Goal: Task Accomplishment & Management: Manage account settings

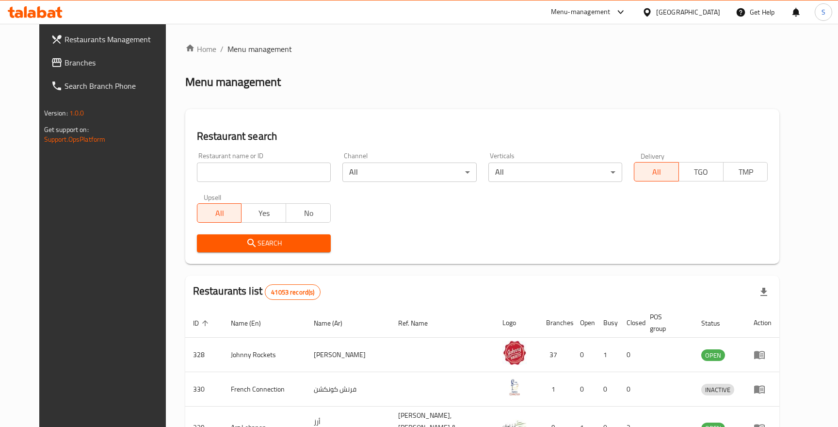
click at [682, 10] on div "[GEOGRAPHIC_DATA]" at bounding box center [688, 12] width 64 height 11
type input "ba"
click at [574, 87] on div "Menu management" at bounding box center [482, 82] width 595 height 16
click at [667, 13] on div "United Arab Emirates" at bounding box center [688, 12] width 64 height 11
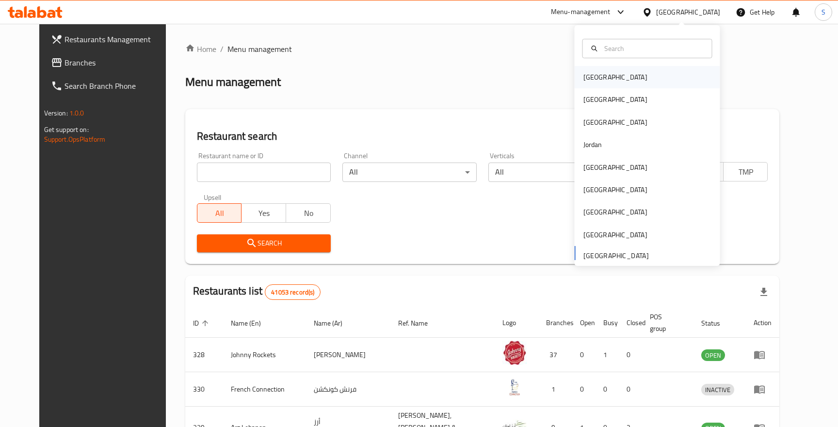
click at [617, 74] on div "[GEOGRAPHIC_DATA]" at bounding box center [647, 77] width 145 height 22
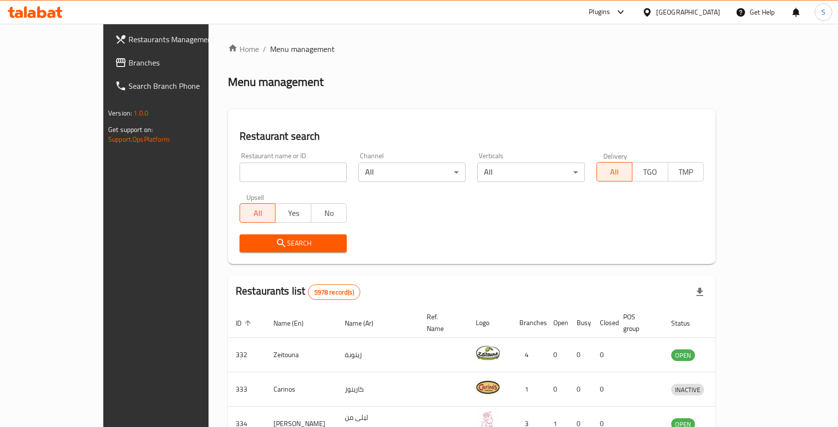
click at [267, 172] on input "search" at bounding box center [293, 171] width 107 height 19
paste input "23107"
type input "23107"
click button "Search" at bounding box center [293, 243] width 107 height 18
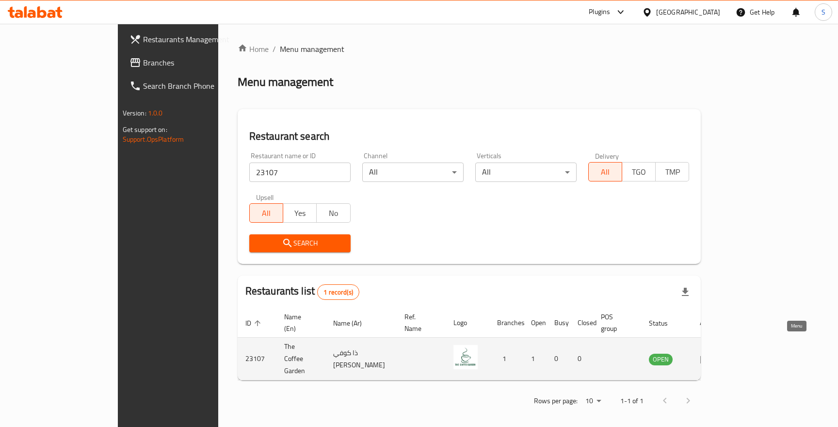
click at [718, 353] on link "enhanced table" at bounding box center [709, 359] width 18 height 12
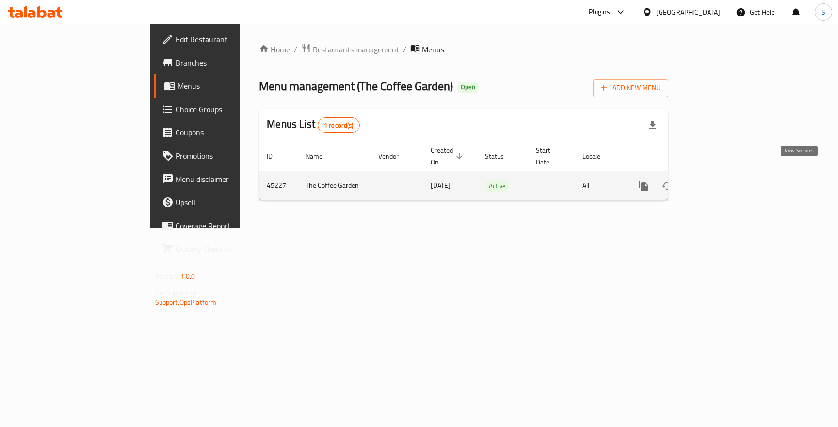
click at [726, 182] on link "enhanced table" at bounding box center [713, 185] width 23 height 23
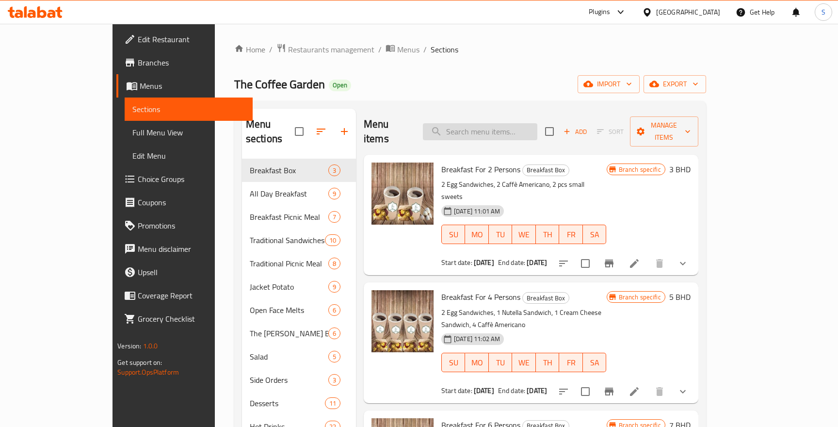
click at [510, 123] on input "search" at bounding box center [480, 131] width 114 height 17
paste input "Ultimate Turkey Sandwich"
type input "Ultimate Turkey Sandwich"
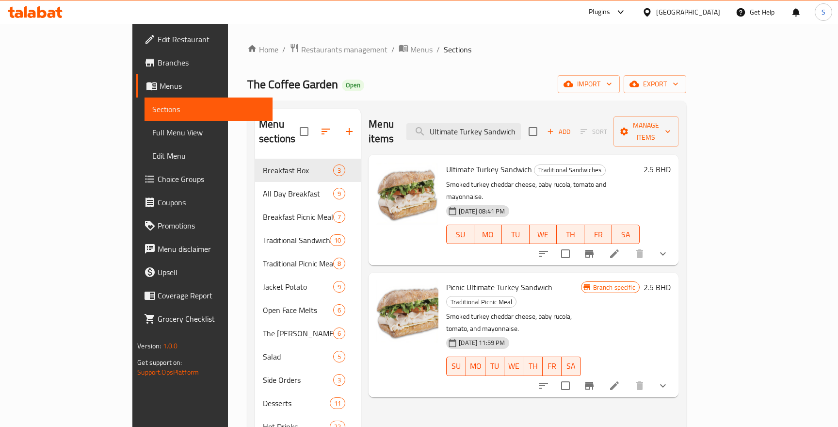
click at [620, 248] on icon at bounding box center [615, 254] width 12 height 12
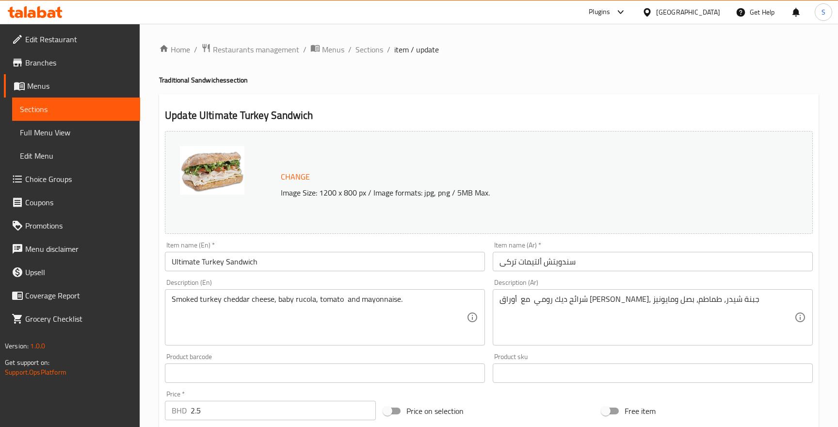
click at [49, 12] on icon at bounding box center [35, 12] width 55 height 12
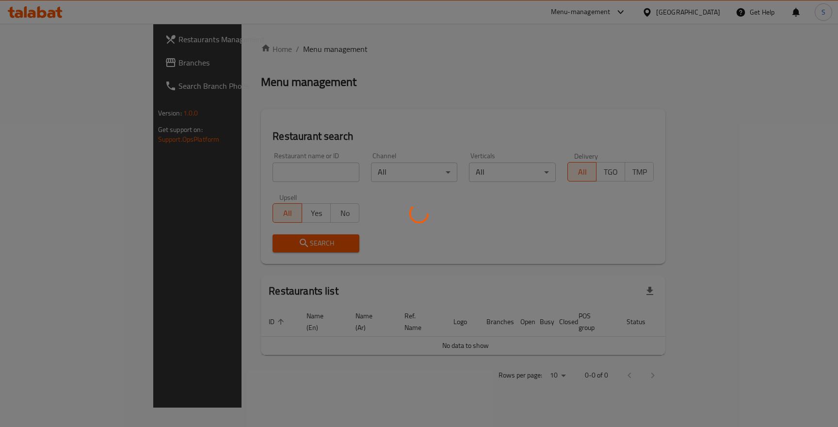
click at [253, 168] on div at bounding box center [419, 213] width 838 height 427
click at [236, 173] on div at bounding box center [419, 213] width 838 height 427
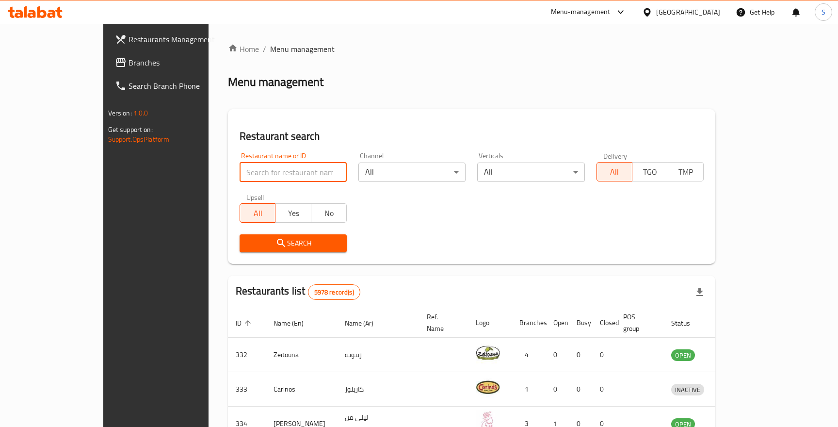
click at [240, 178] on input "search" at bounding box center [293, 171] width 107 height 19
paste input "23107"
type input "23107"
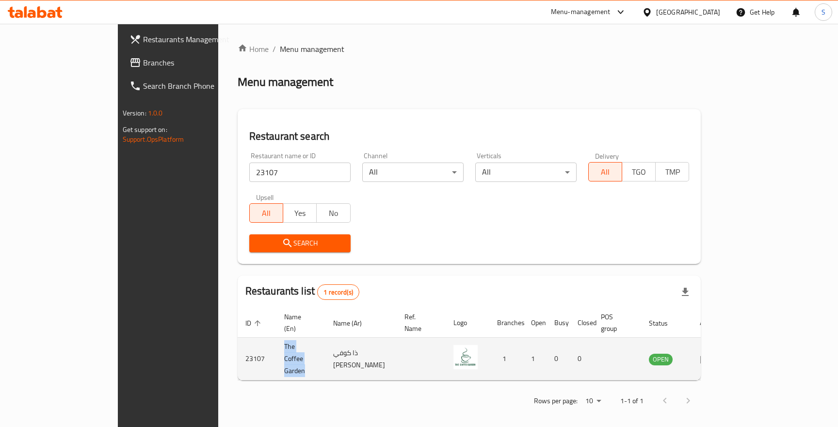
drag, startPoint x: 269, startPoint y: 342, endPoint x: 205, endPoint y: 343, distance: 64.5
click at [276, 343] on td "The Coffee Garden" at bounding box center [300, 359] width 49 height 43
copy td "The Coffee Garden"
click at [711, 355] on icon "enhanced table" at bounding box center [705, 359] width 11 height 8
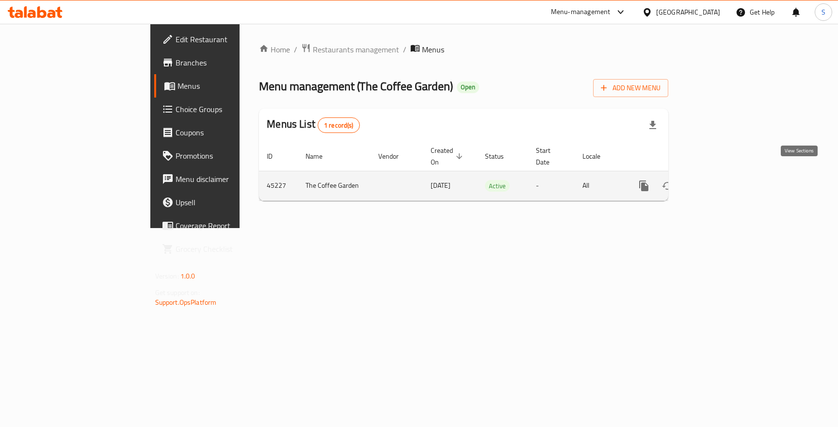
click at [720, 180] on icon "enhanced table" at bounding box center [714, 186] width 12 height 12
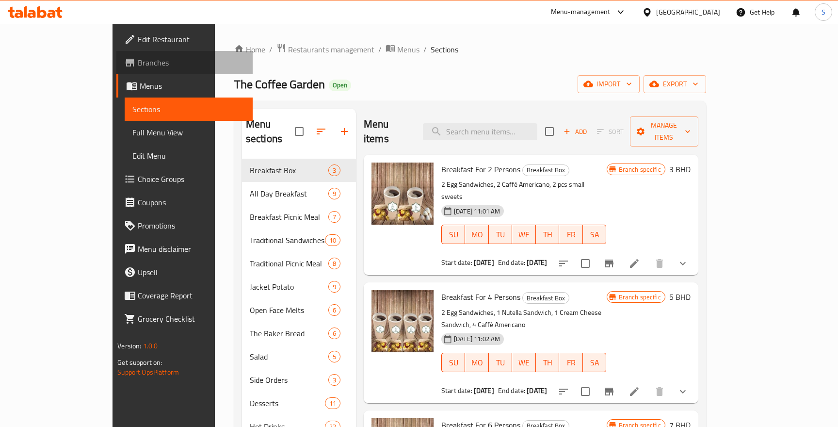
click at [138, 67] on span "Branches" at bounding box center [191, 63] width 107 height 12
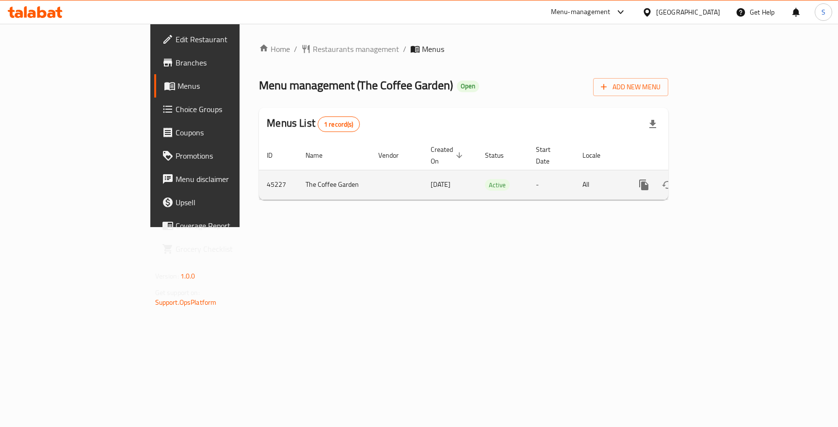
click at [720, 179] on icon "enhanced table" at bounding box center [714, 185] width 12 height 12
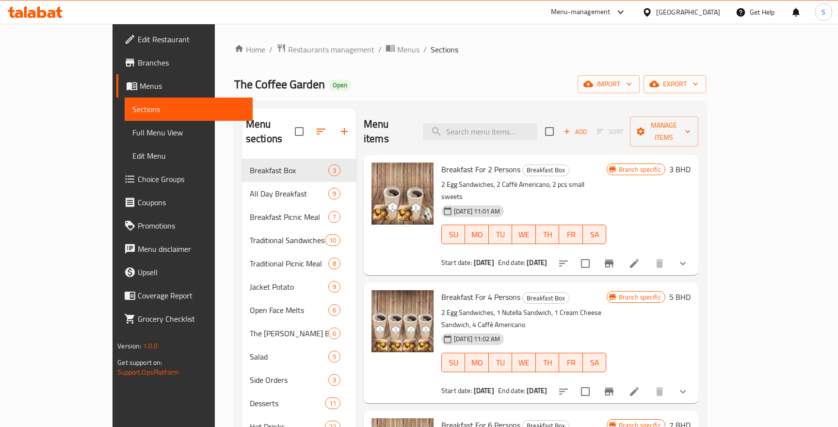
click at [517, 114] on div "Menu items Add Sort Manage items" at bounding box center [531, 132] width 335 height 46
click at [517, 123] on input "search" at bounding box center [480, 131] width 114 height 17
paste input "Ultimate Turkey Sandwich"
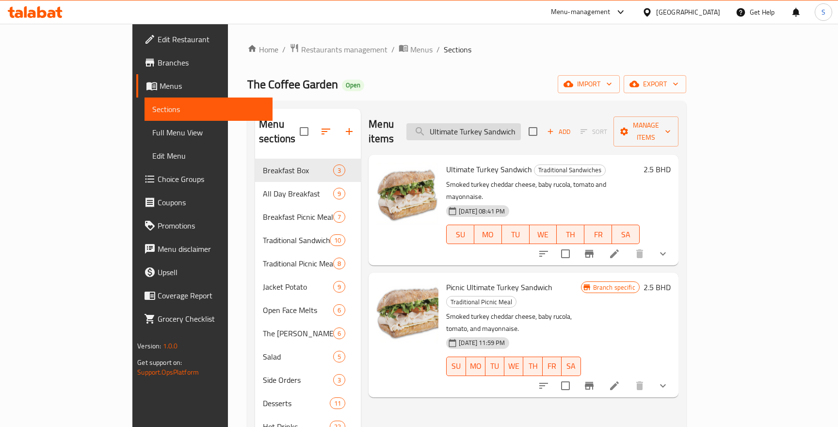
type input "Ultimate Turkey Sandwich"
click at [669, 248] on icon "show more" at bounding box center [663, 254] width 12 height 12
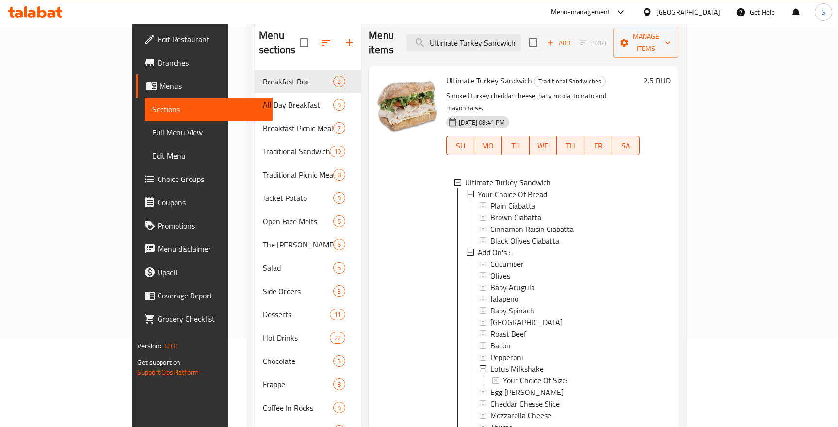
scroll to position [77, 0]
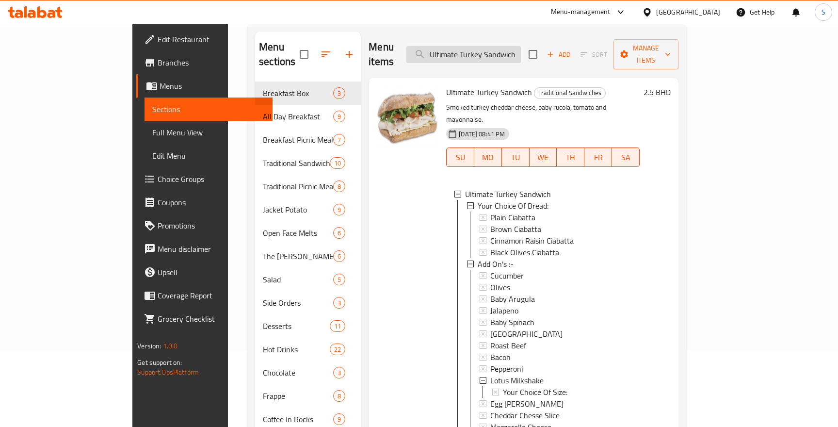
click at [477, 52] on input "Ultimate Turkey Sandwich" at bounding box center [463, 54] width 114 height 17
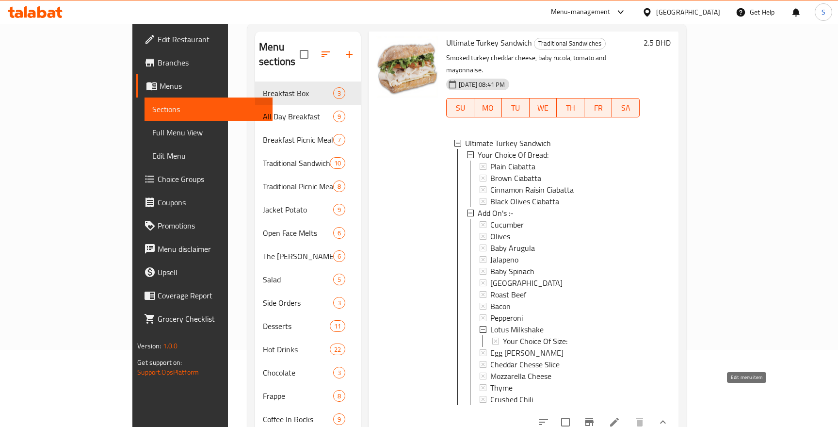
click at [620, 416] on icon at bounding box center [615, 422] width 12 height 12
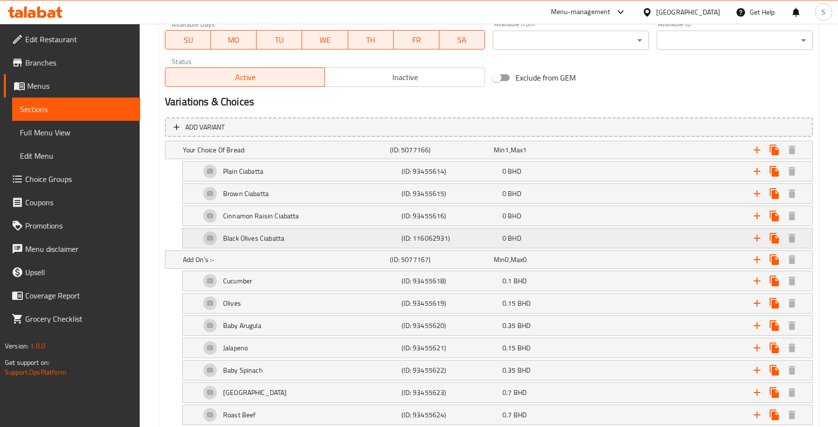
scroll to position [726, 0]
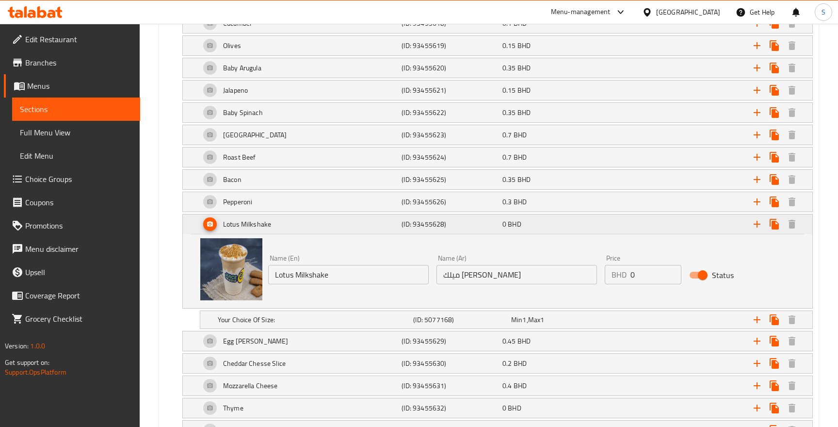
click at [210, 224] on circle "Expand" at bounding box center [210, 225] width 2 height 2
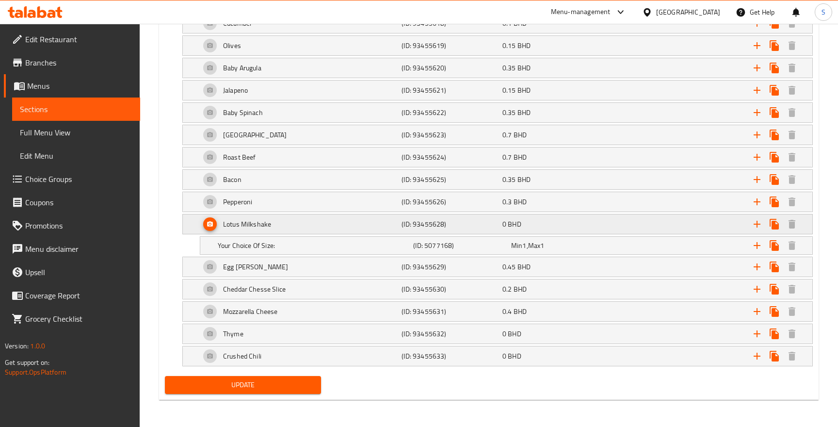
scroll to position [701, 0]
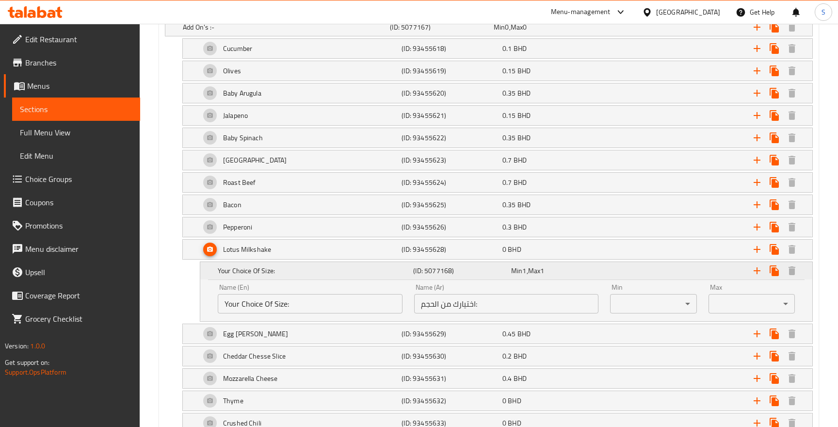
click at [299, 264] on div "Your Choice Of Size:" at bounding box center [313, 271] width 195 height 14
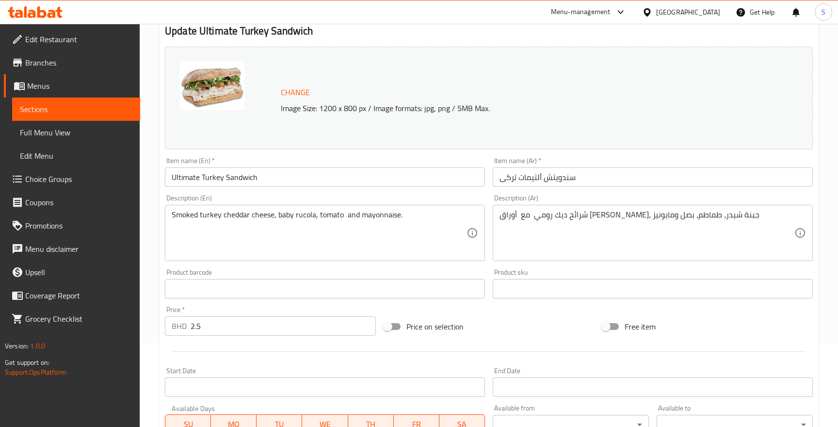
scroll to position [0, 0]
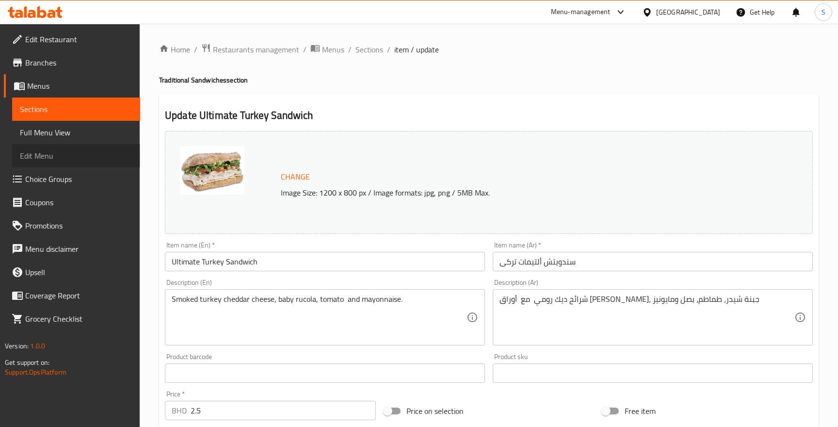
click at [56, 152] on span "Edit Menu" at bounding box center [76, 156] width 113 height 12
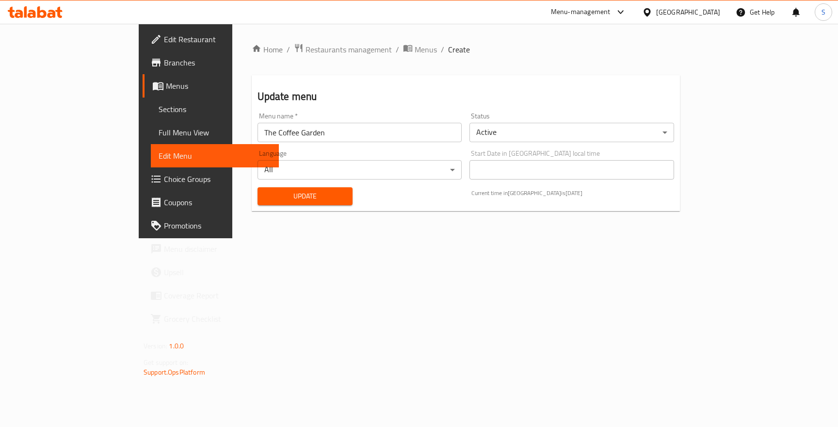
click at [45, 9] on icon at bounding box center [35, 12] width 55 height 12
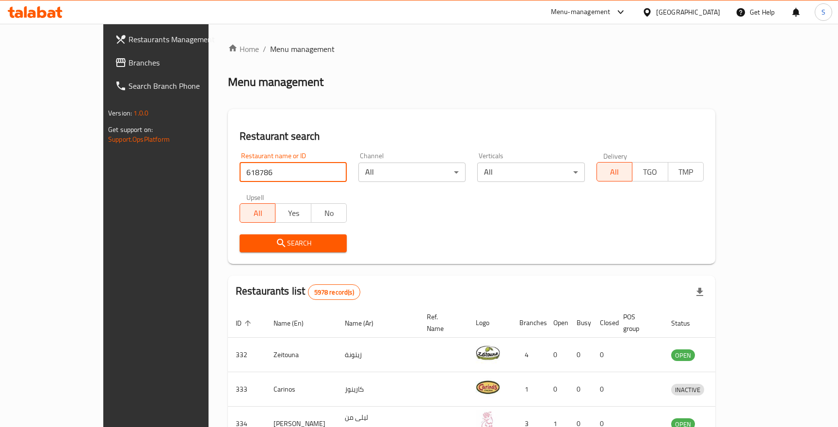
type input "618786"
click button "Search" at bounding box center [293, 243] width 107 height 18
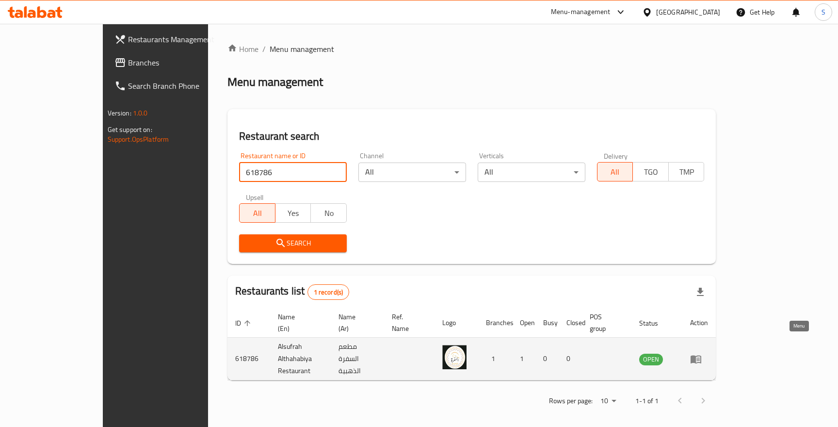
click at [701, 355] on icon "enhanced table" at bounding box center [696, 359] width 11 height 8
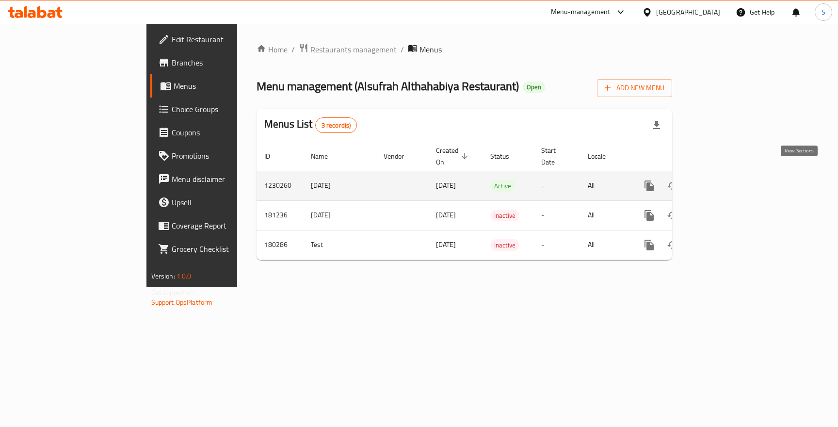
click at [725, 180] on icon "enhanced table" at bounding box center [719, 186] width 12 height 12
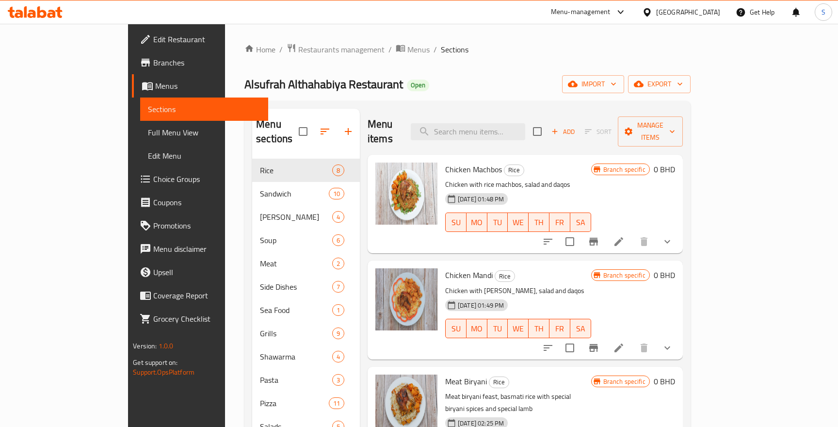
scroll to position [445, 0]
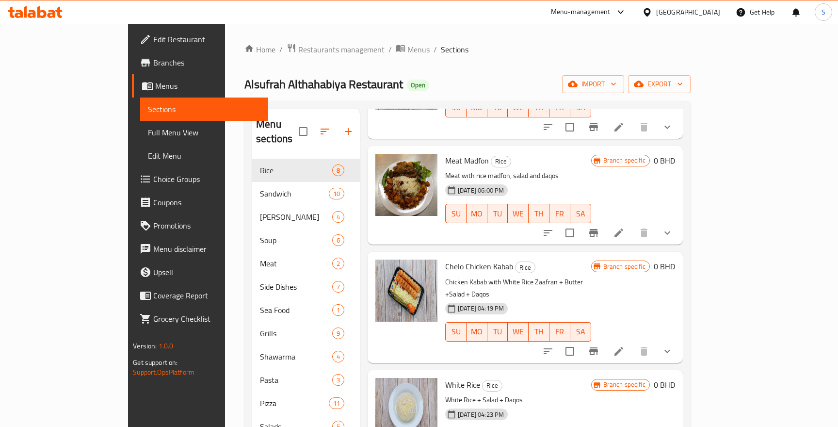
click at [46, 9] on icon at bounding box center [35, 12] width 55 height 12
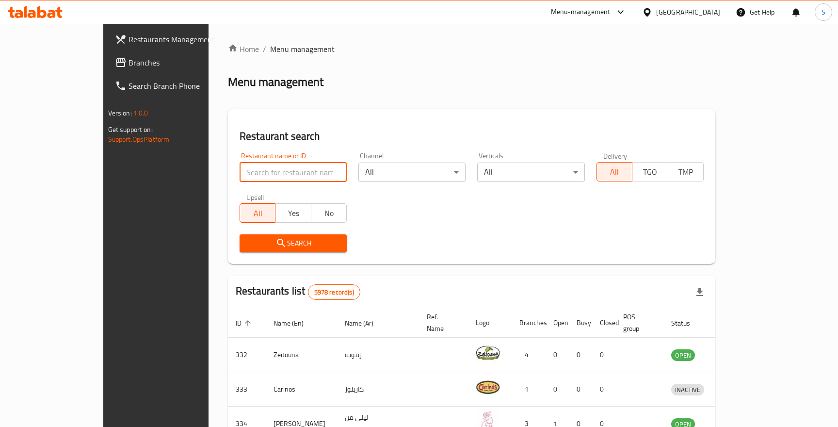
click at [265, 169] on input "search" at bounding box center [293, 171] width 107 height 19
paste input "618786"
type input "618786"
click button "Search" at bounding box center [293, 243] width 107 height 18
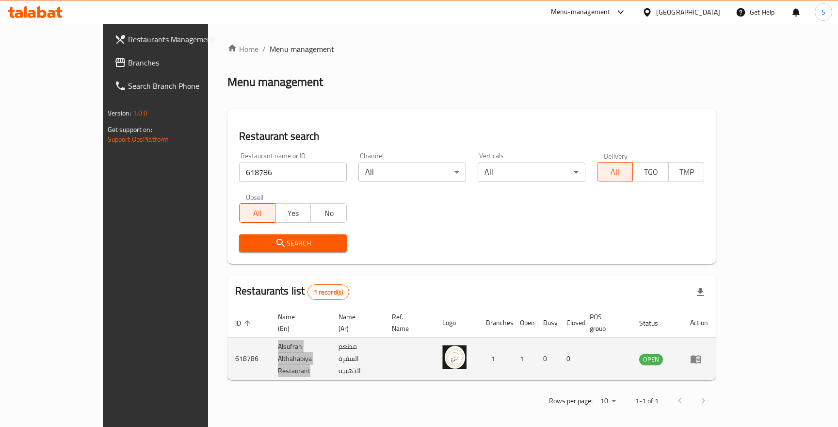
drag, startPoint x: 306, startPoint y: 348, endPoint x: 205, endPoint y: 346, distance: 101.4
click at [270, 347] on td "Alsufrah Althahabiya Restaurant" at bounding box center [300, 359] width 61 height 43
click at [270, 346] on td "Alsufrah Althahabiya Restaurant" at bounding box center [300, 359] width 61 height 43
drag, startPoint x: 207, startPoint y: 343, endPoint x: 302, endPoint y: 345, distance: 95.1
click at [302, 345] on td "Alsufrah Althahabiya Restaurant" at bounding box center [300, 359] width 61 height 43
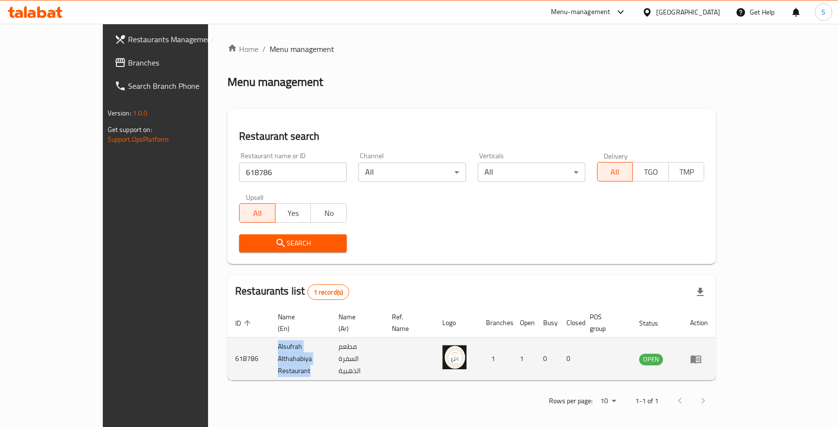
copy td "Alsufrah Althahabiya Restaurant"
